Goal: Browse casually: Explore the website without a specific task or goal

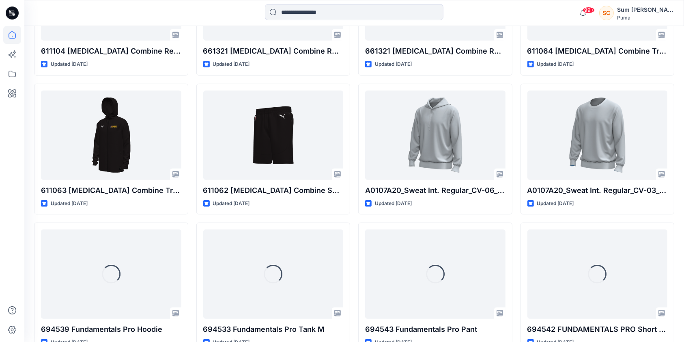
scroll to position [776, 0]
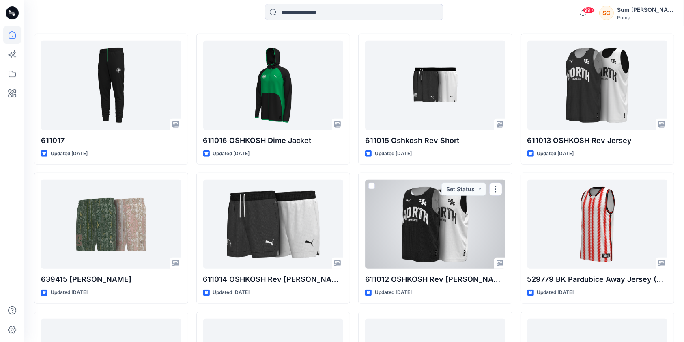
click at [420, 219] on div at bounding box center [435, 223] width 140 height 89
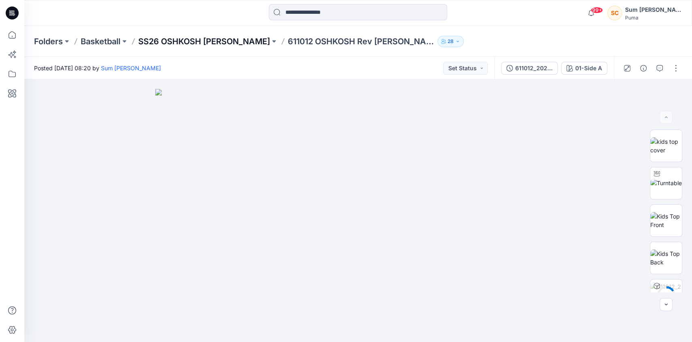
click at [230, 40] on p "SS26 OSHKOSH Tyrese Haliburton" at bounding box center [204, 41] width 132 height 11
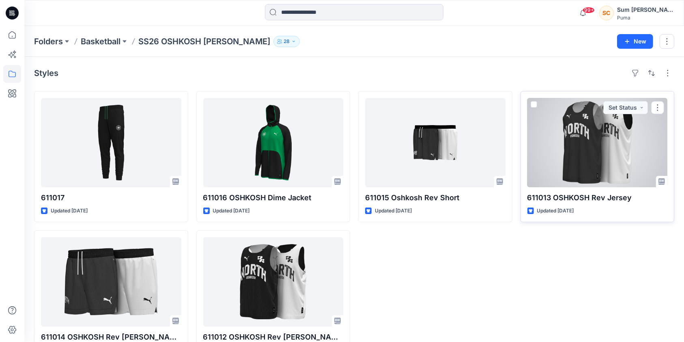
click at [573, 161] on div at bounding box center [597, 142] width 140 height 89
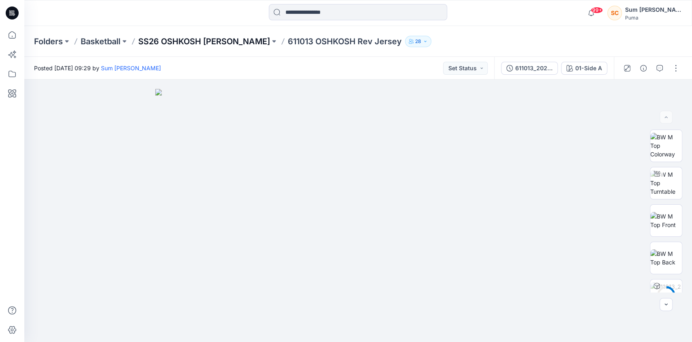
click at [204, 41] on p "SS26 OSHKOSH Tyrese Haliburton" at bounding box center [204, 41] width 132 height 11
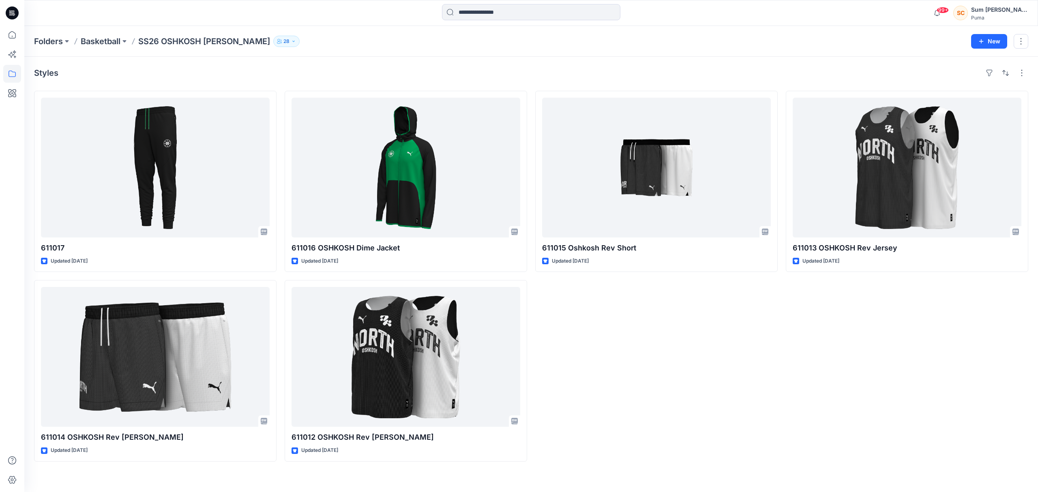
click at [668, 341] on div "611015 Oshkosh Rev Short Updated 23 days ago" at bounding box center [656, 276] width 243 height 371
click at [692, 341] on div "611015 Oshkosh Rev Short Updated 23 days ago" at bounding box center [656, 276] width 243 height 371
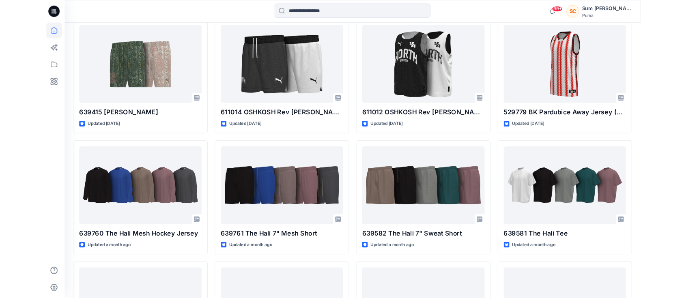
scroll to position [905, 0]
